Goal: Check status

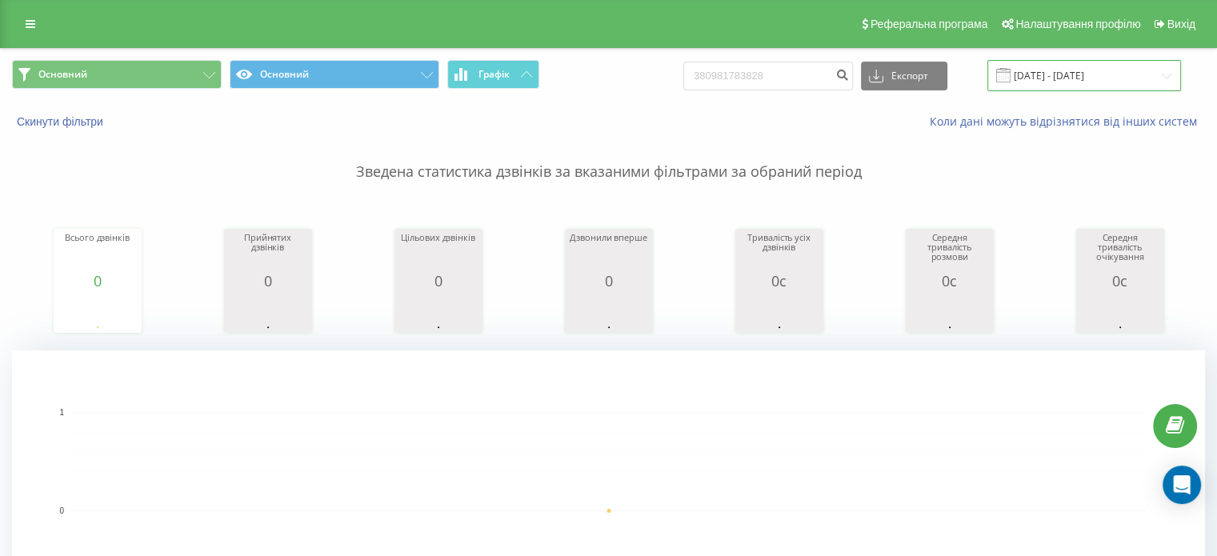
click at [1097, 70] on input "[DATE] - [DATE]" at bounding box center [1085, 75] width 194 height 31
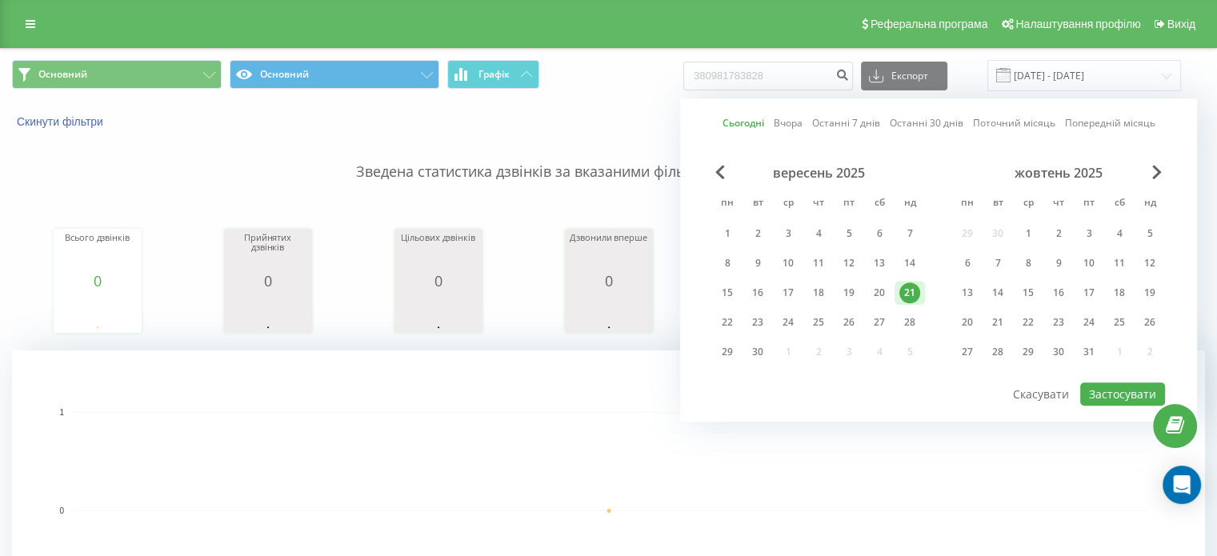
click at [909, 283] on div "21" at bounding box center [910, 293] width 21 height 21
click at [1103, 387] on button "Застосувати" at bounding box center [1123, 394] width 85 height 23
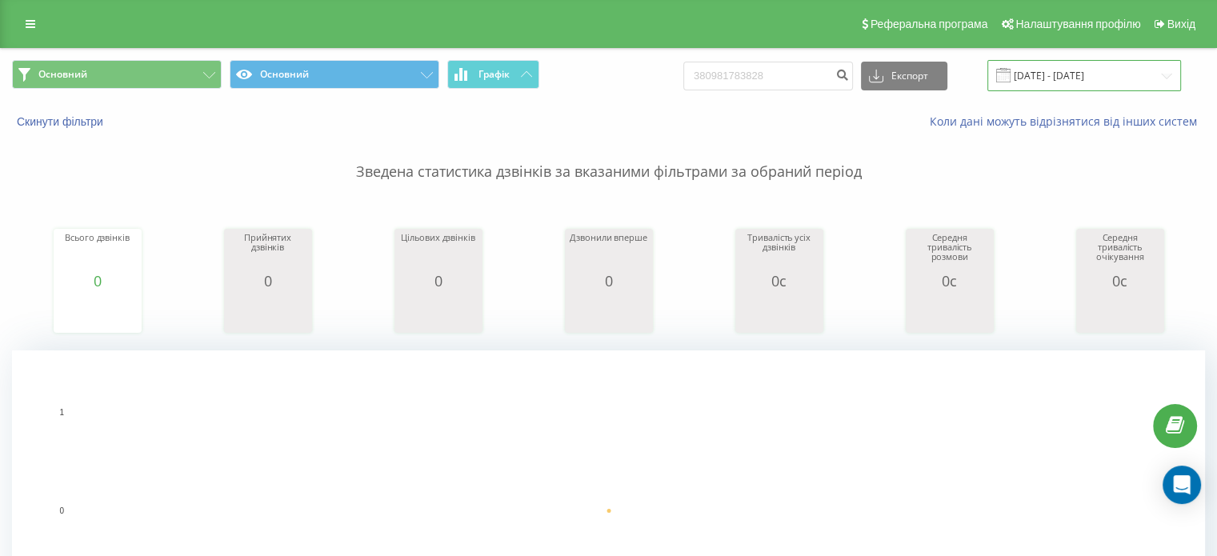
click at [1085, 70] on input "[DATE] - [DATE]" at bounding box center [1085, 75] width 194 height 31
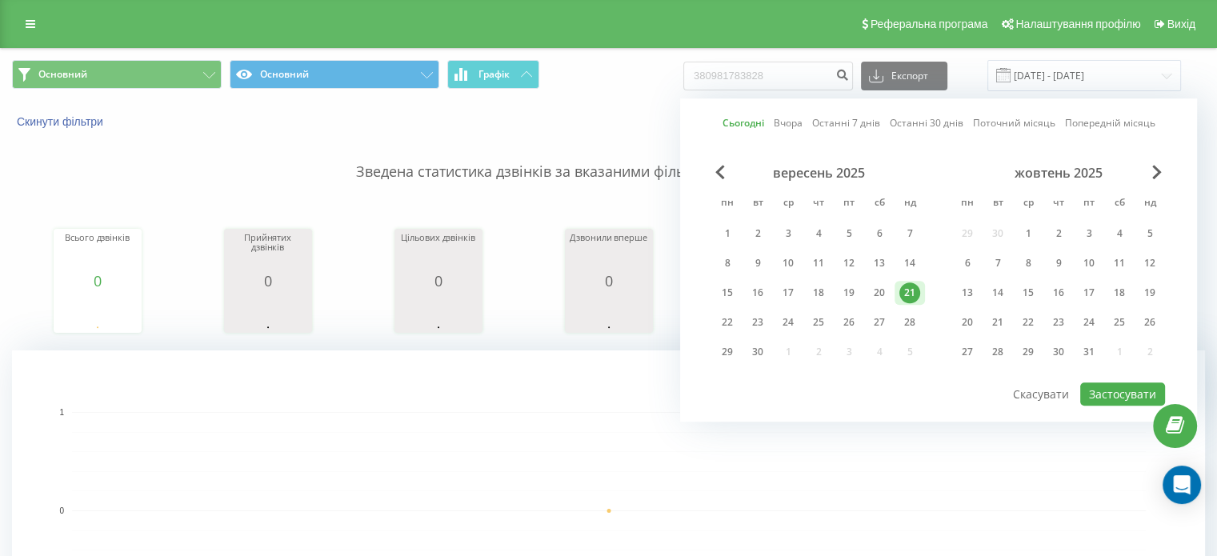
click at [911, 292] on div "21" at bounding box center [910, 293] width 21 height 21
click at [61, 121] on button "Скинути фільтри" at bounding box center [61, 121] width 99 height 14
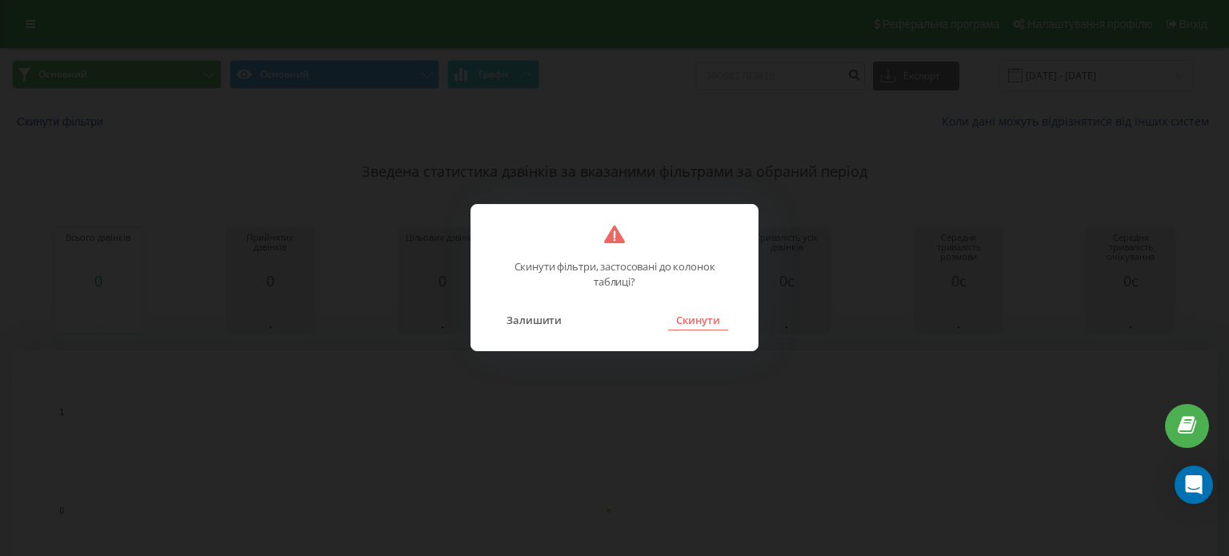
click at [684, 323] on button "Скинути" at bounding box center [698, 320] width 60 height 21
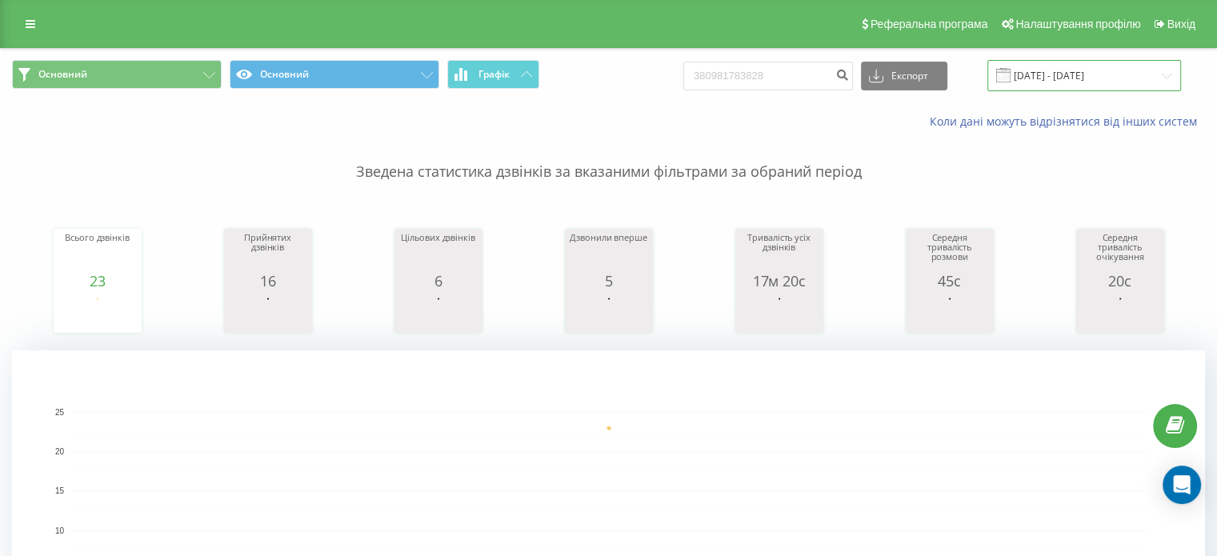
click at [1066, 67] on input "[DATE] - [DATE]" at bounding box center [1085, 75] width 194 height 31
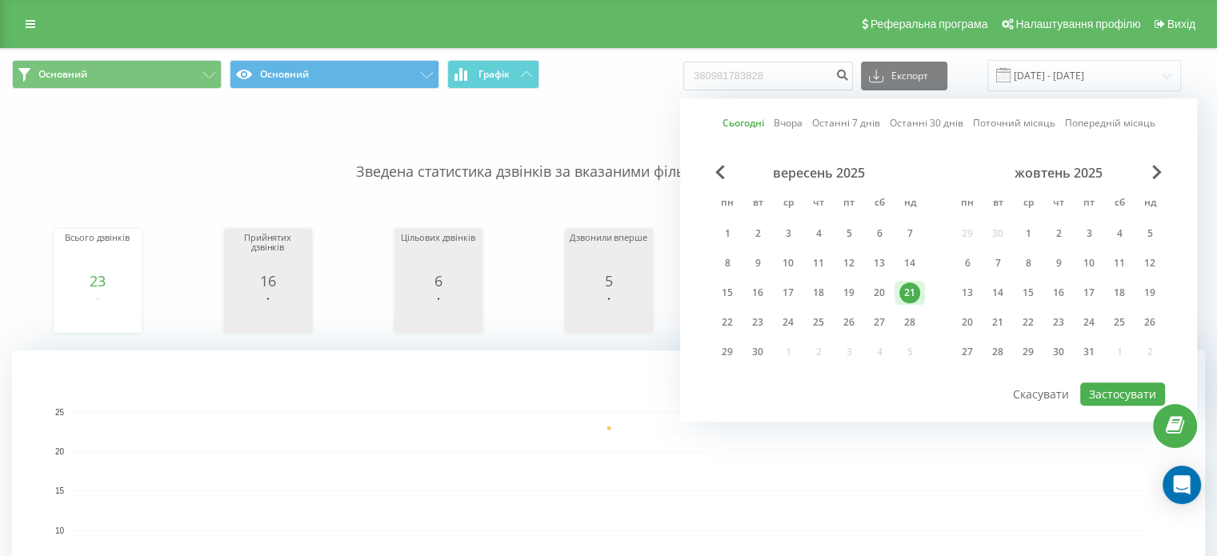
click at [909, 296] on div "21" at bounding box center [910, 293] width 21 height 21
click at [1105, 387] on button "Застосувати" at bounding box center [1123, 394] width 85 height 23
